Goal: Communication & Community: Connect with others

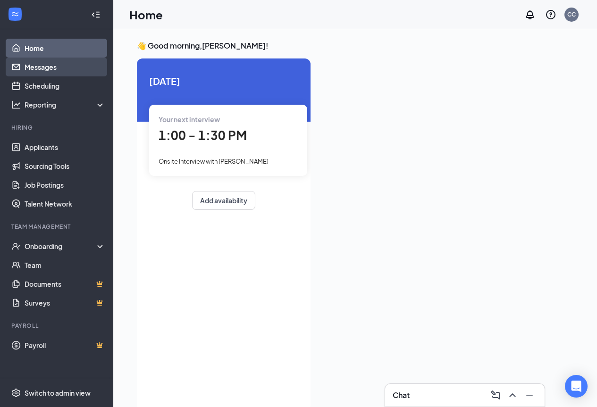
click at [67, 74] on link "Messages" at bounding box center [65, 67] width 81 height 19
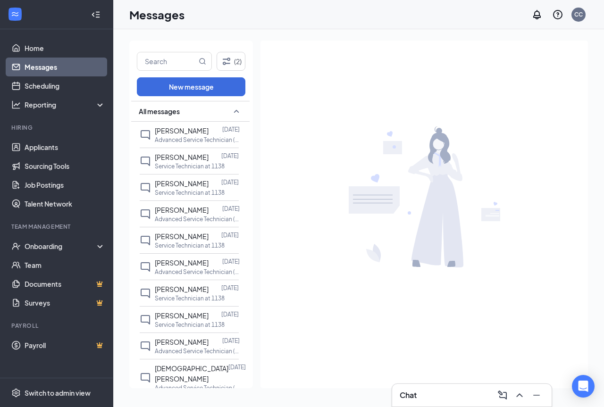
click at [160, 50] on div "(2) New message All messages [PERSON_NAME] [DATE] Advanced Service Technician (…" at bounding box center [191, 215] width 124 height 348
click at [161, 57] on input "text" at bounding box center [166, 61] width 59 height 18
type input "josiah"
click at [202, 59] on icon "MagnifyingGlass" at bounding box center [203, 62] width 8 height 8
click at [202, 63] on icon "MagnifyingGlass" at bounding box center [203, 62] width 8 height 8
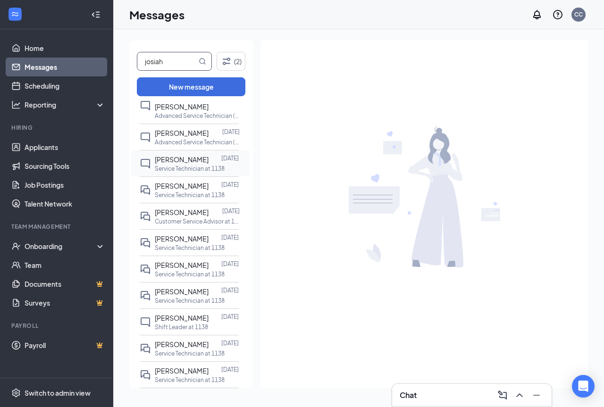
scroll to position [283, 0]
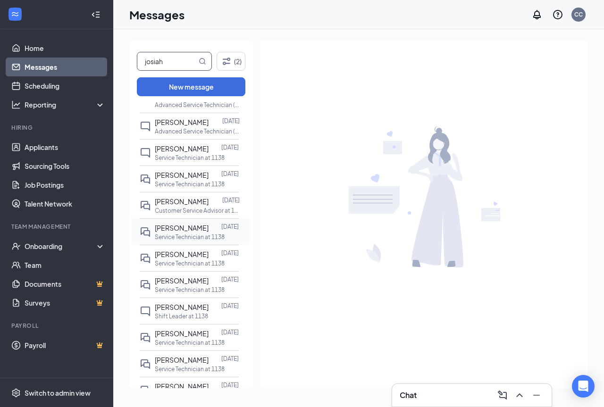
click at [195, 232] on div "[PERSON_NAME]" at bounding box center [182, 228] width 54 height 10
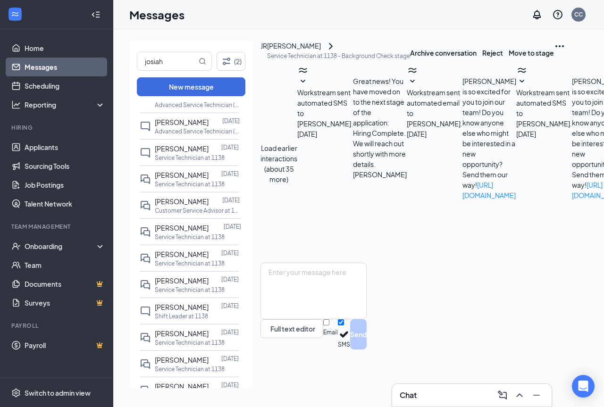
scroll to position [317, 0]
click at [316, 52] on div "[PERSON_NAME]" at bounding box center [294, 46] width 54 height 11
